Goal: Information Seeking & Learning: Learn about a topic

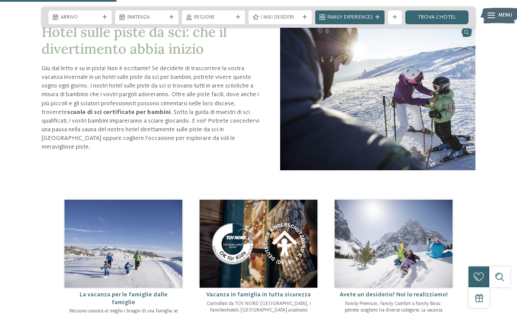
scroll to position [404, 0]
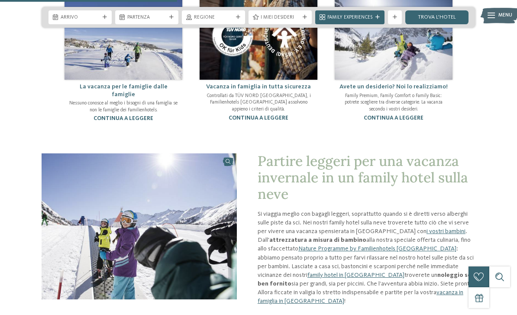
click at [69, 106] on div "La vacanza per le famiglie dalle famiglie Nessuno conosce al meglio i bisogni d…" at bounding box center [123, 102] width 118 height 45
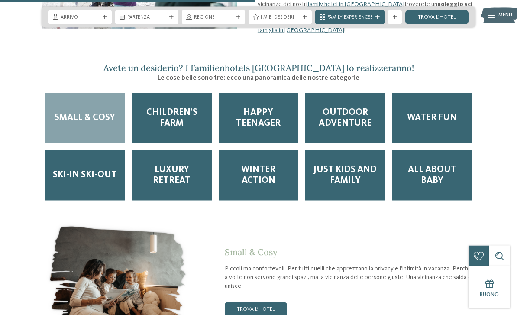
scroll to position [883, 0]
click at [241, 107] on span "Happy teenager" at bounding box center [259, 118] width 66 height 22
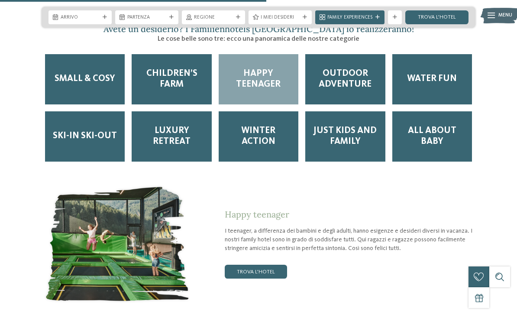
scroll to position [922, 0]
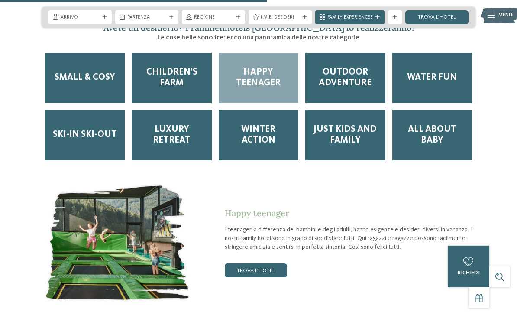
click at [155, 110] on div "Luxury Retreat" at bounding box center [172, 135] width 80 height 50
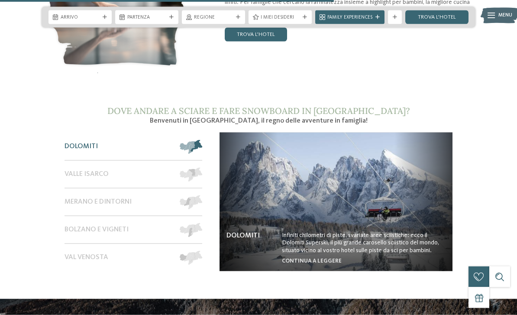
scroll to position [1168, 0]
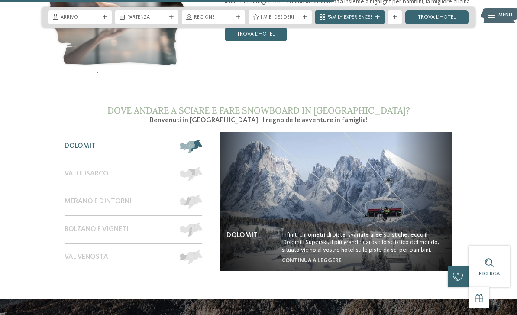
click at [72, 253] on span "Val Venosta" at bounding box center [86, 257] width 44 height 8
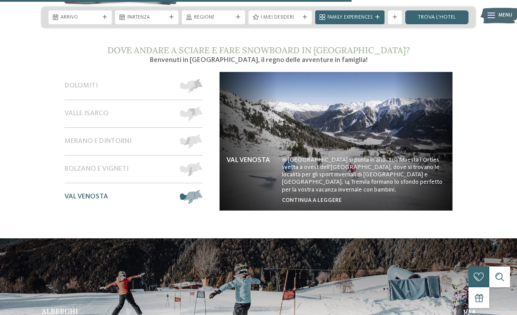
scroll to position [1229, 0]
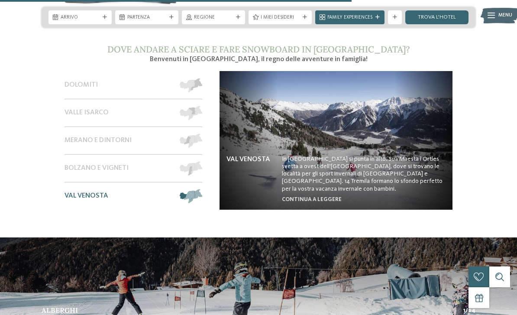
click at [284, 197] on link "continua a leggere" at bounding box center [312, 200] width 60 height 6
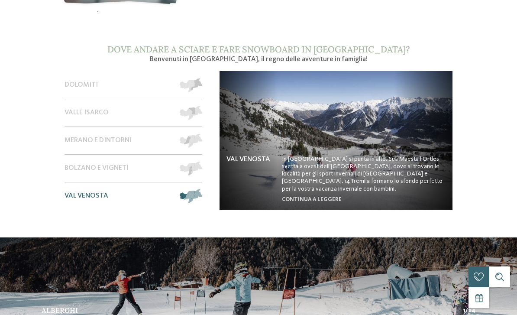
scroll to position [0, 0]
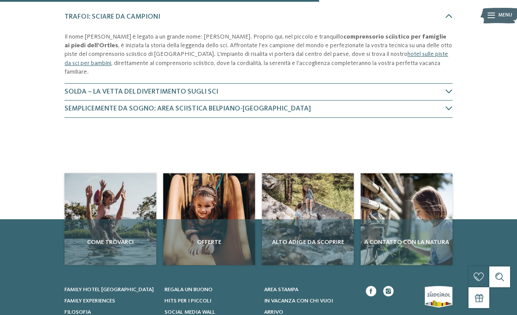
scroll to position [264, 0]
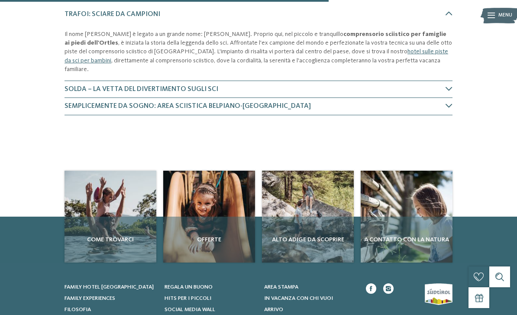
click at [141, 216] on div "Come trovarci" at bounding box center [110, 239] width 92 height 46
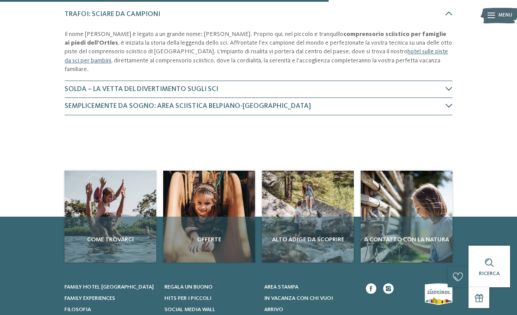
scroll to position [0, 0]
